Goal: Task Accomplishment & Management: Use online tool/utility

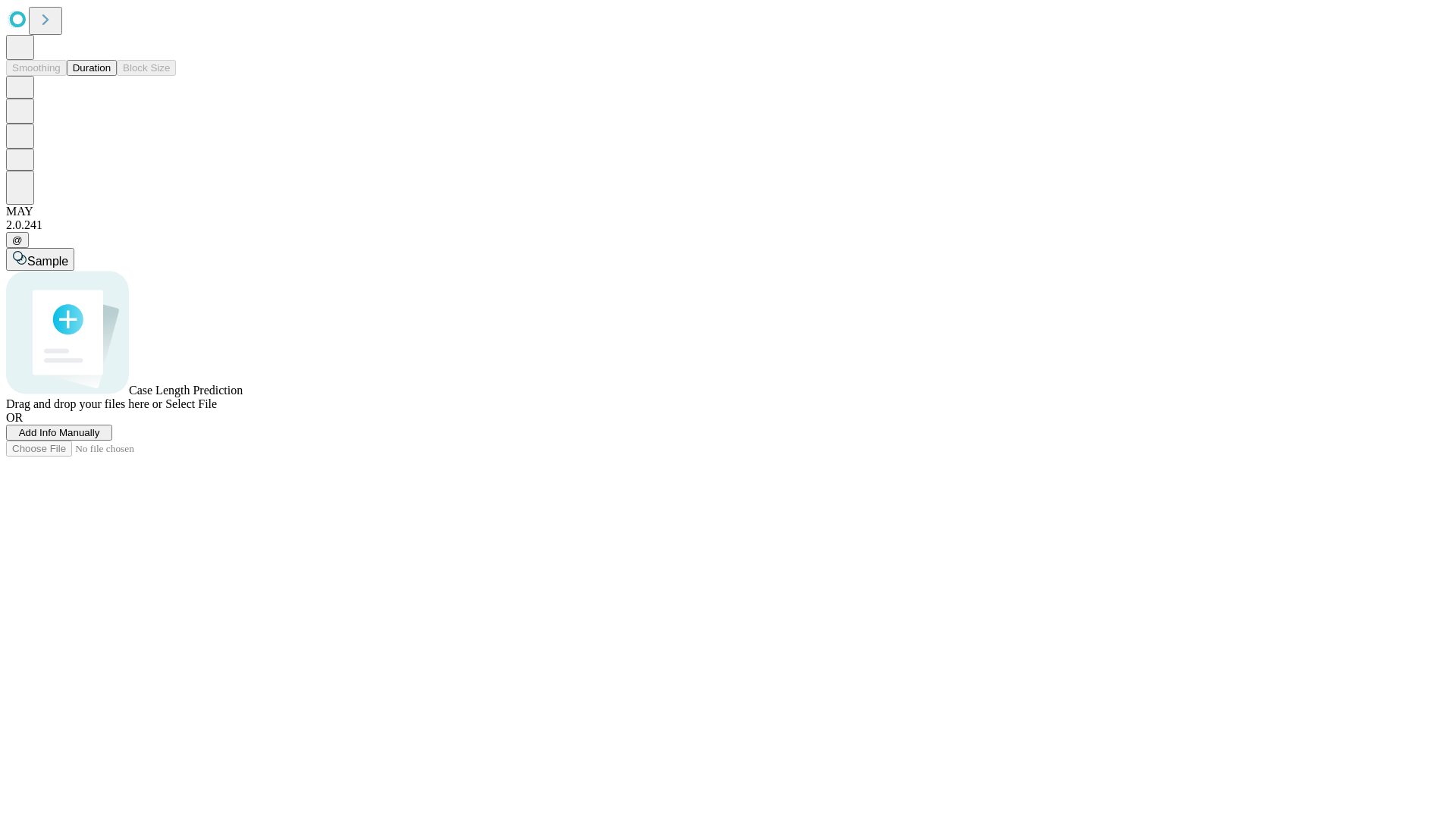
click at [111, 75] on button "Duration" at bounding box center [92, 68] width 50 height 16
click at [100, 438] on span "Add Info Manually" at bounding box center [59, 432] width 81 height 11
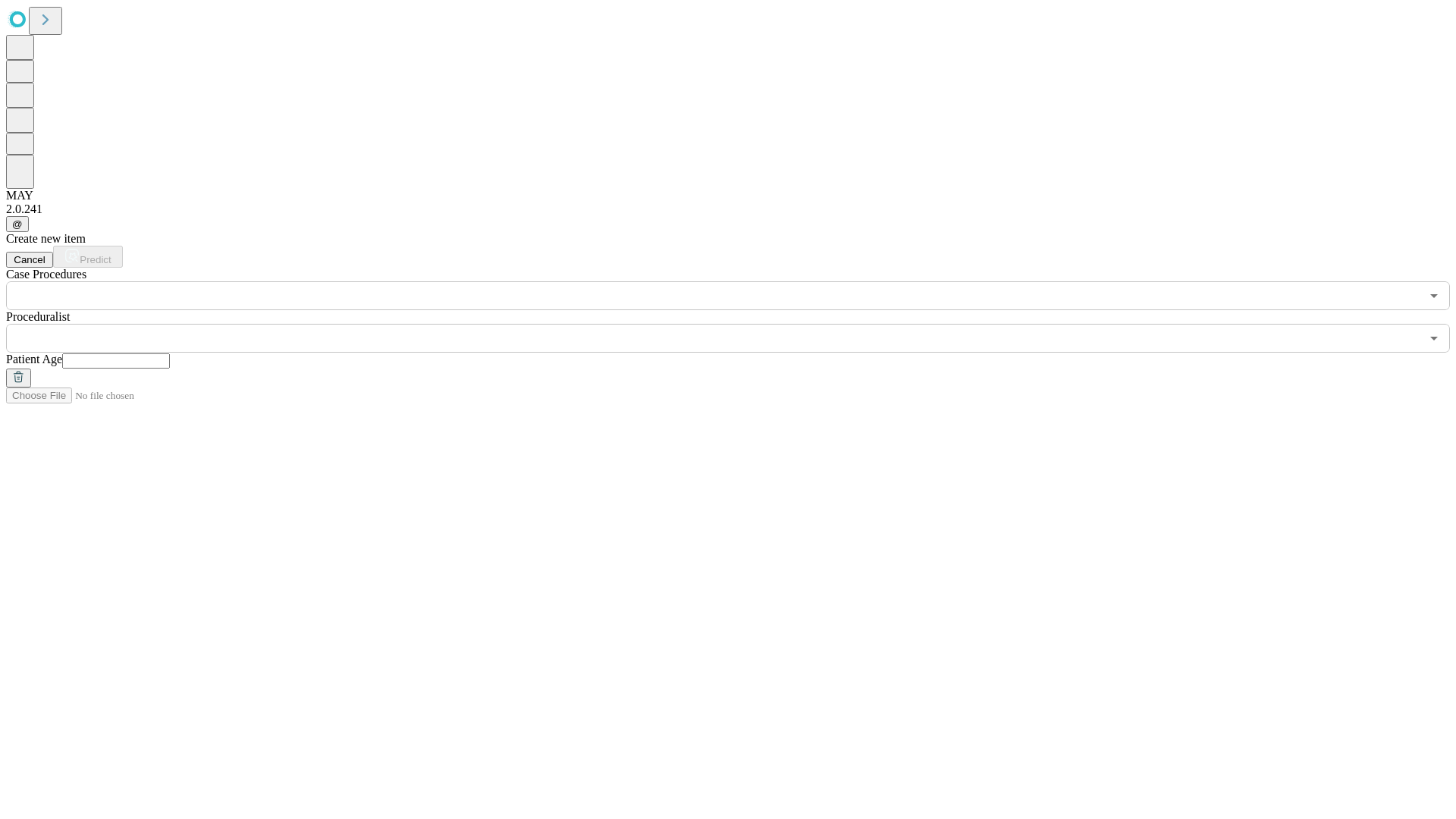
click at [170, 354] on input "text" at bounding box center [116, 361] width 108 height 15
type input "*"
click at [739, 324] on input "text" at bounding box center [713, 338] width 1415 height 29
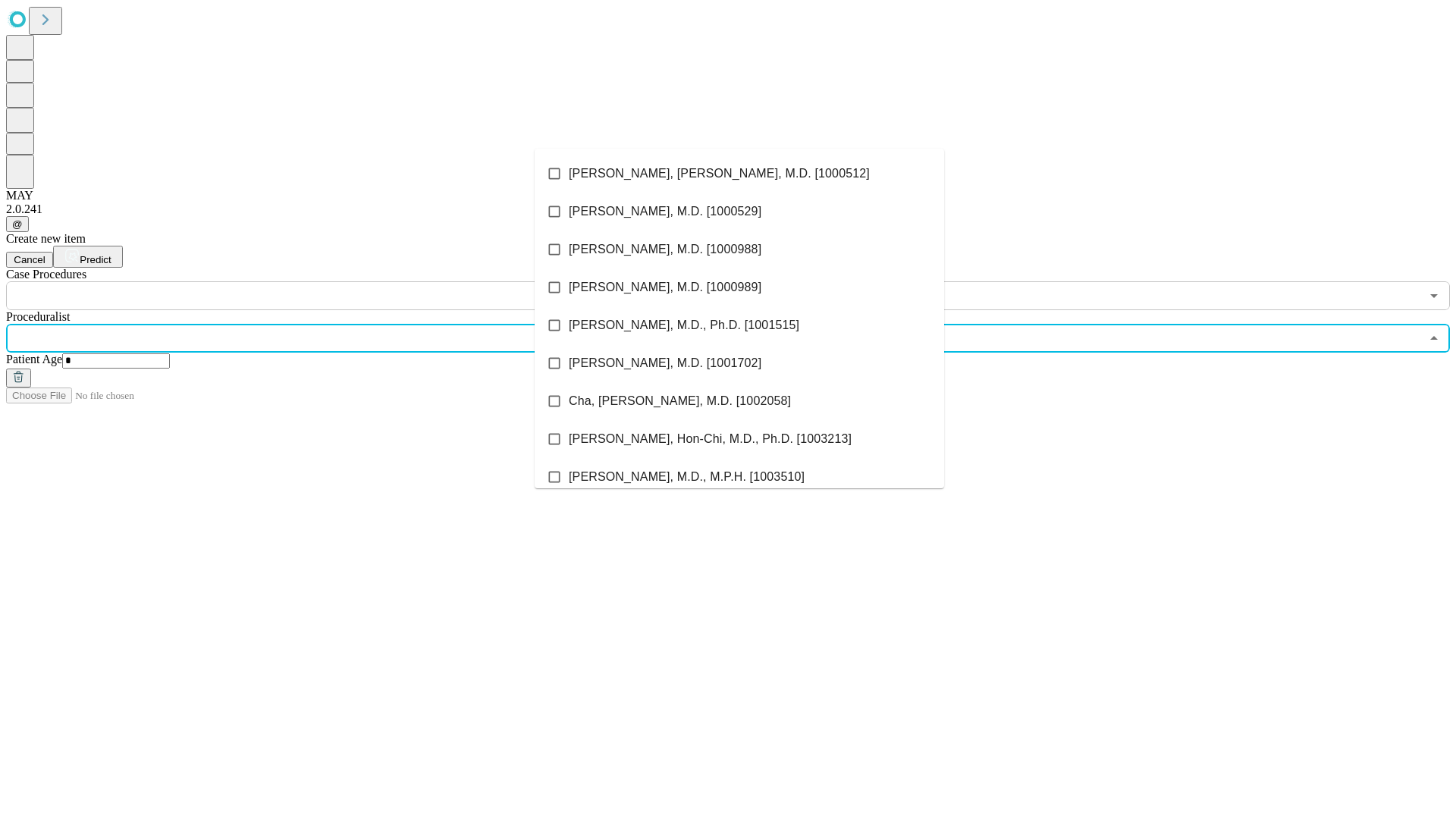
click at [740, 174] on li "[PERSON_NAME], [PERSON_NAME], M.D. [1000512]" at bounding box center [739, 174] width 410 height 38
click at [319, 281] on input "text" at bounding box center [713, 296] width 1415 height 29
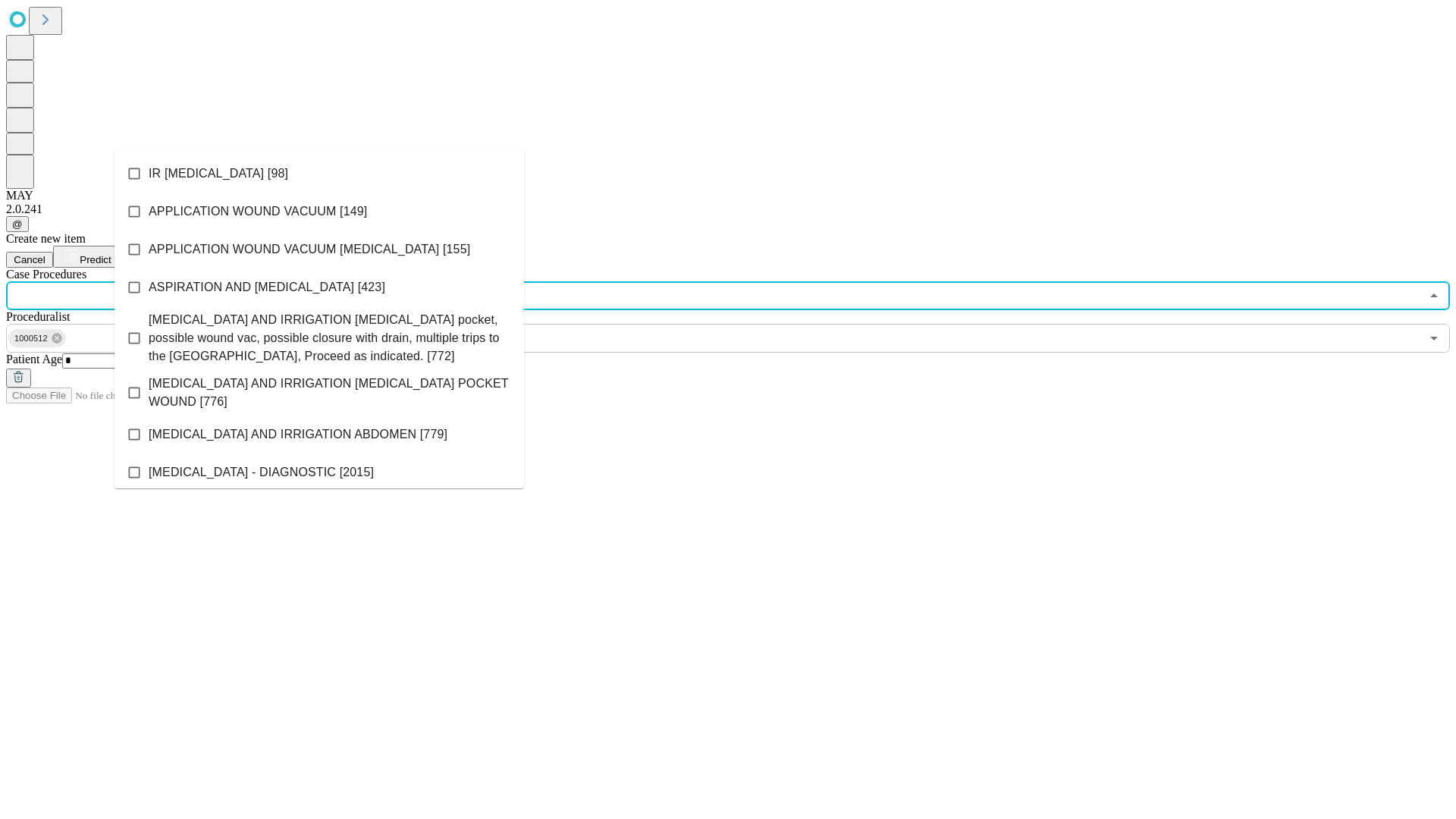
click at [320, 174] on li "IR [MEDICAL_DATA] [98]" at bounding box center [319, 174] width 410 height 38
